Goal: Check status: Check status

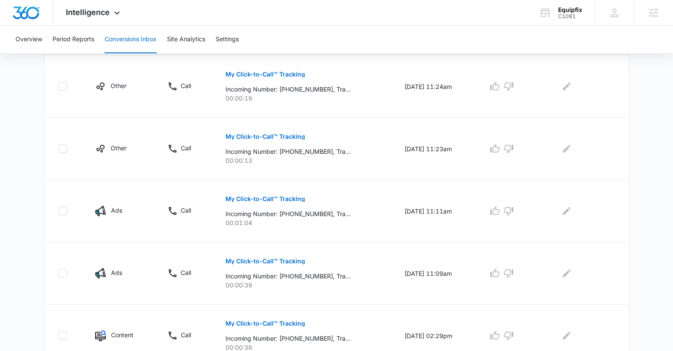
scroll to position [218, 0]
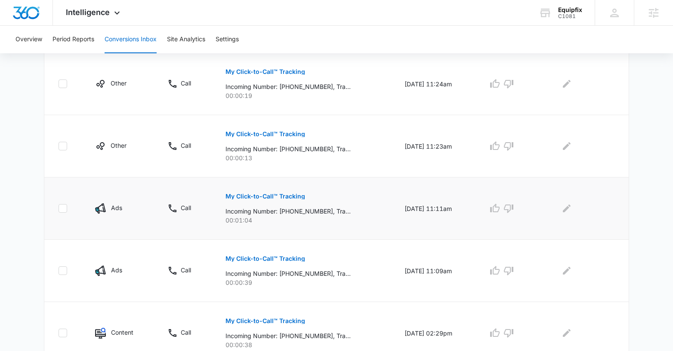
click at [273, 197] on p "My Click-to-Call™ Tracking" at bounding box center [265, 197] width 80 height 6
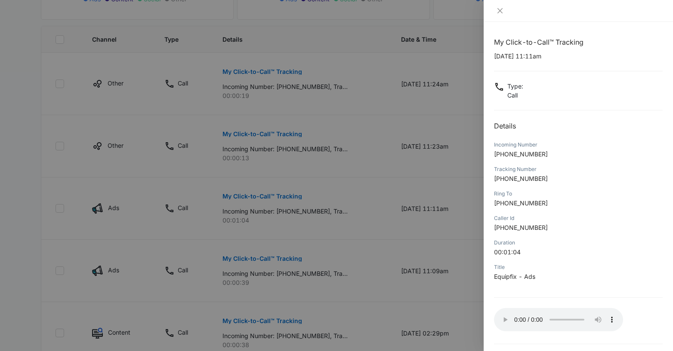
click at [262, 259] on div at bounding box center [336, 175] width 673 height 351
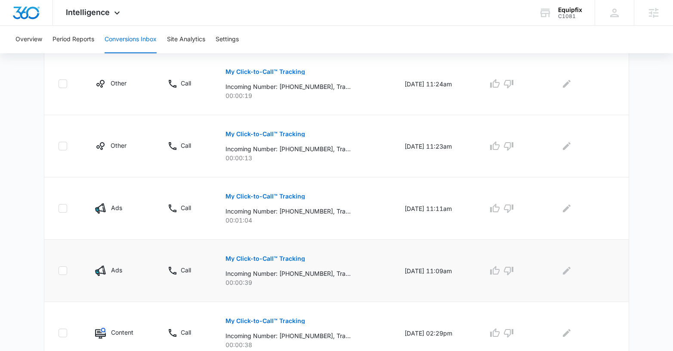
click at [270, 260] on p "My Click-to-Call™ Tracking" at bounding box center [265, 259] width 80 height 6
